Goal: Navigation & Orientation: Find specific page/section

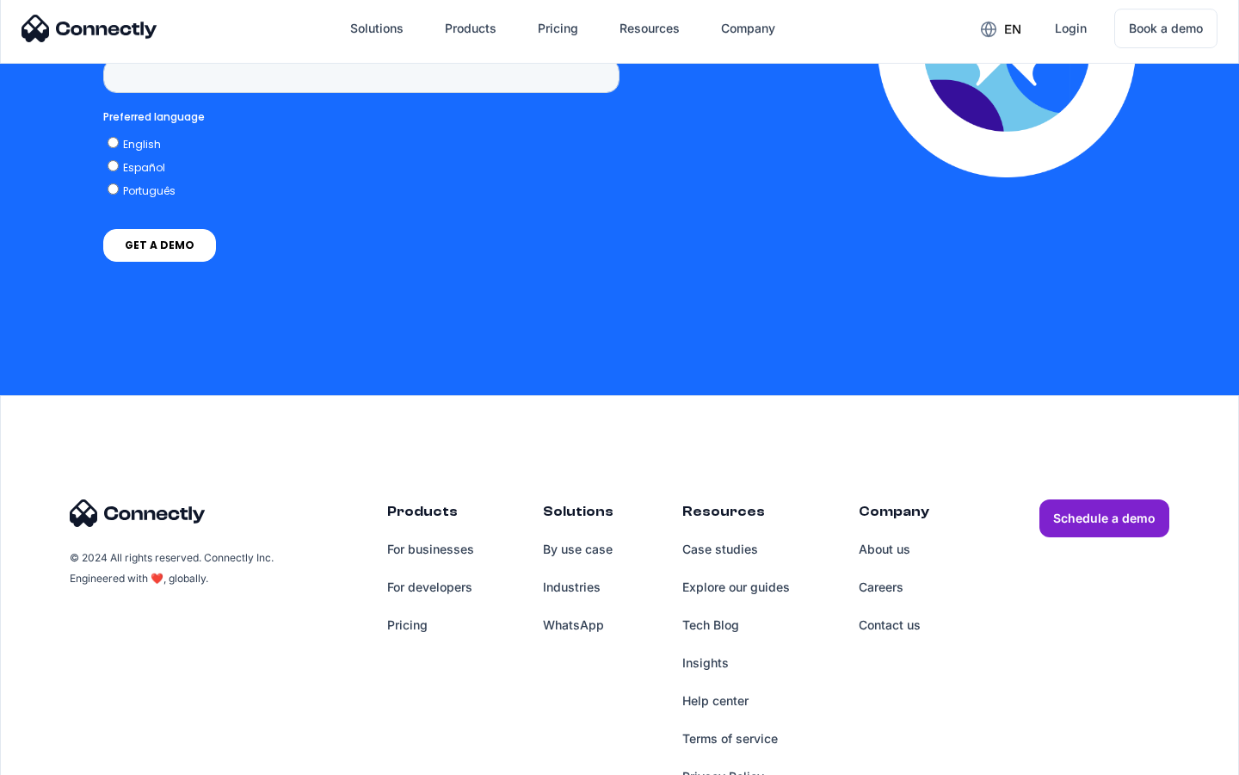
scroll to position [7095, 0]
